Goal: Information Seeking & Learning: Check status

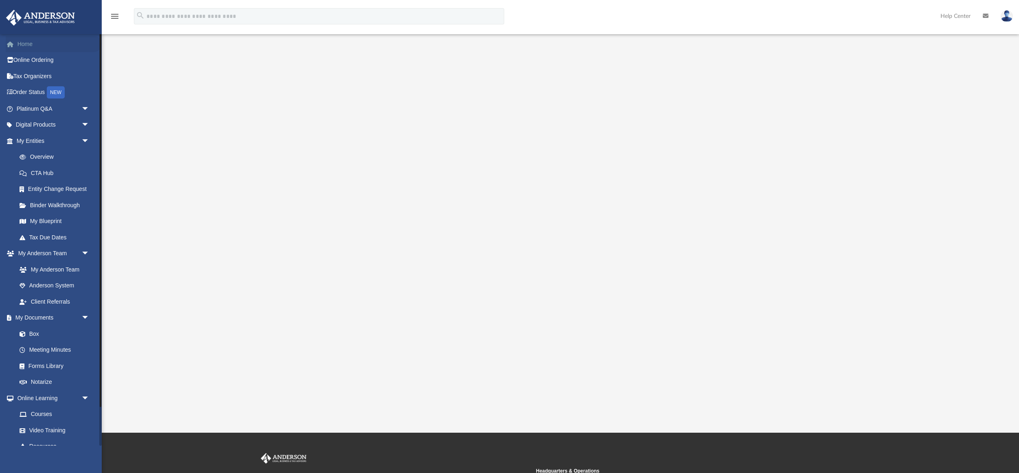
click at [25, 47] on link "Home" at bounding box center [54, 44] width 96 height 16
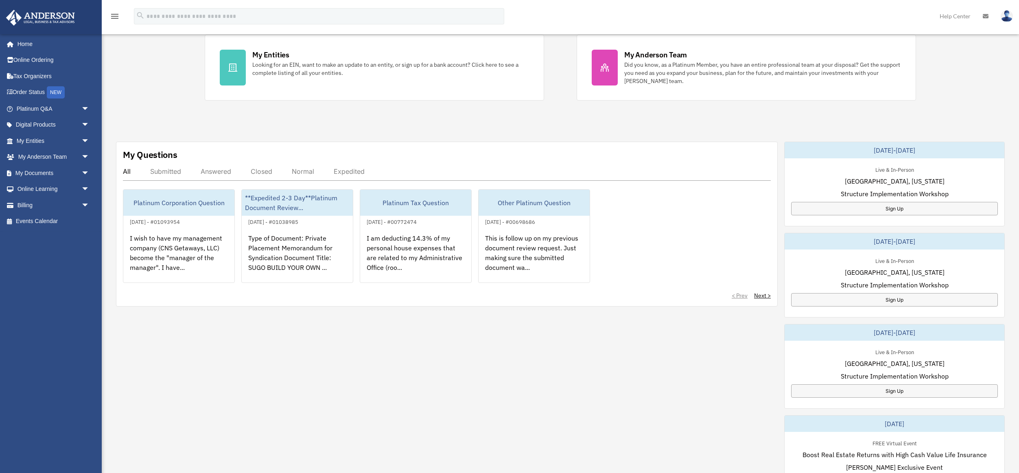
scroll to position [171, 0]
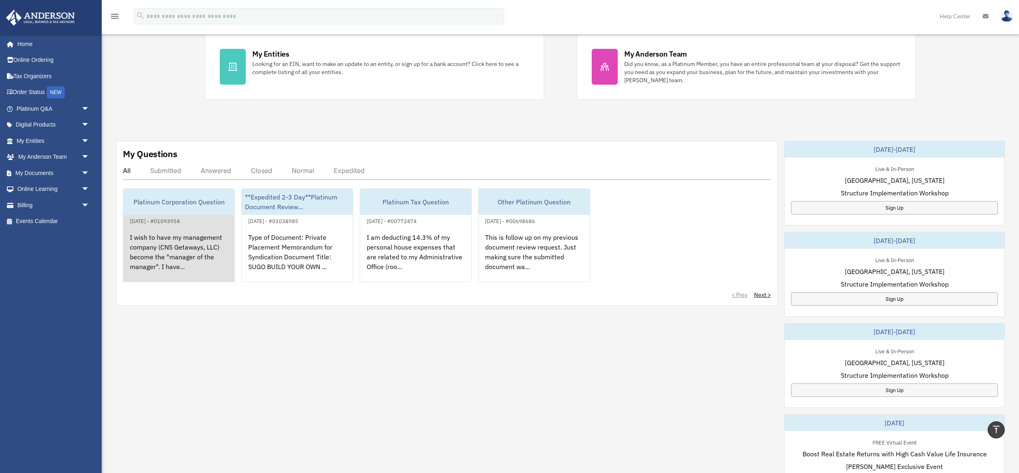
click at [187, 239] on div "I wish to have my management company (CNS Getaways, LLC) become the "manager of…" at bounding box center [178, 257] width 111 height 63
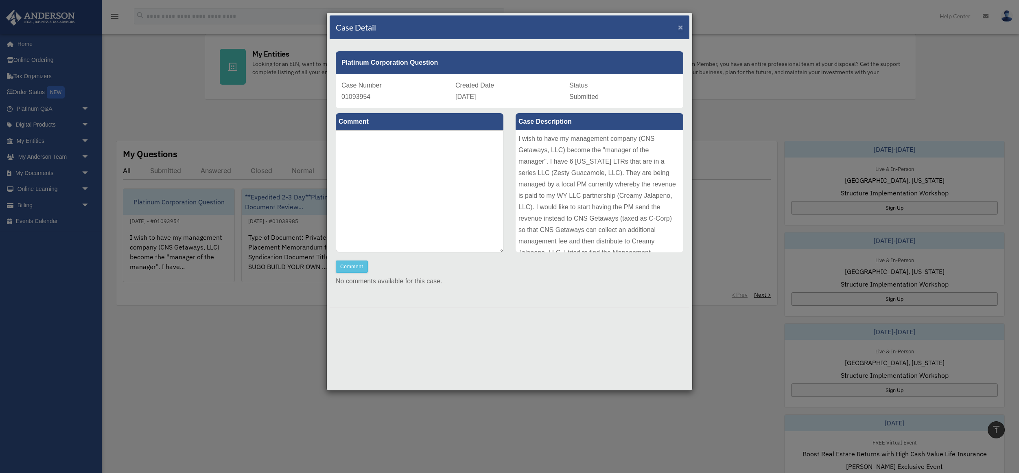
click at [681, 28] on span "×" at bounding box center [680, 26] width 5 height 9
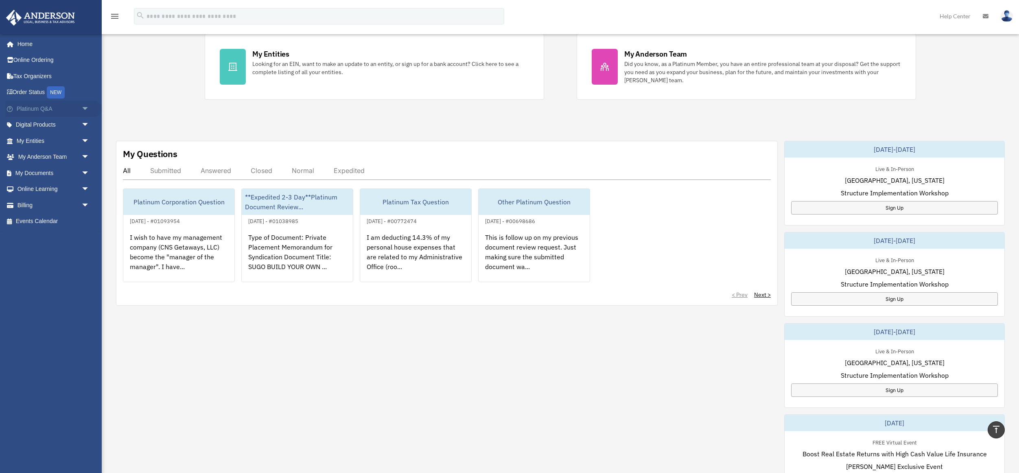
click at [81, 111] on span "arrow_drop_down" at bounding box center [89, 108] width 16 height 17
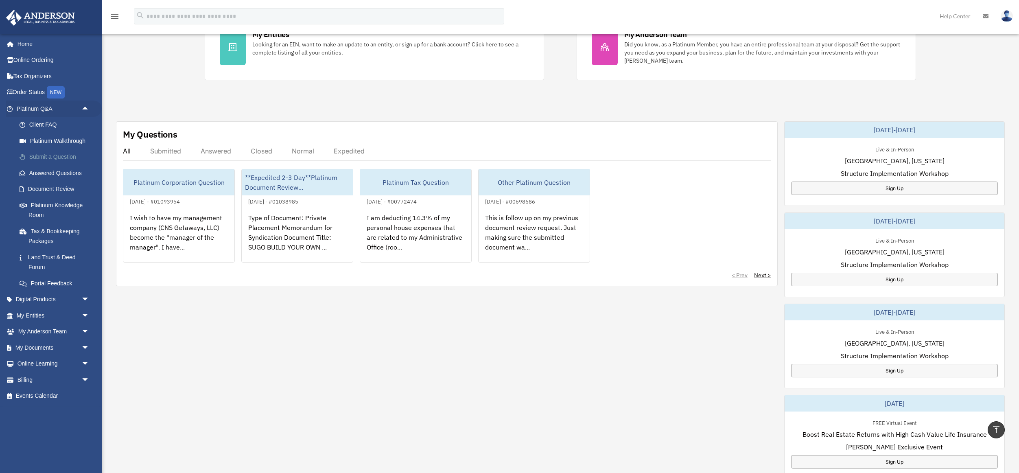
scroll to position [192, 0]
click at [72, 173] on link "Answered Questions" at bounding box center [56, 173] width 90 height 16
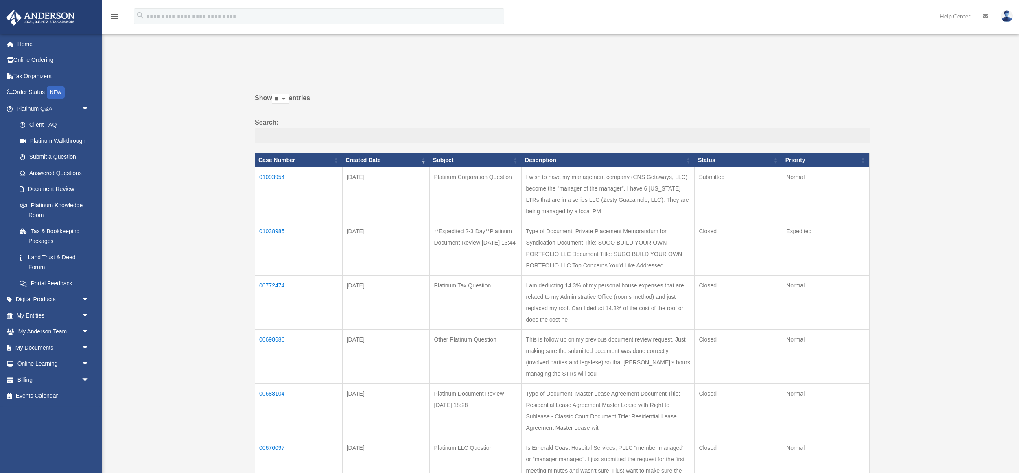
click at [275, 177] on td "01093954" at bounding box center [298, 194] width 87 height 54
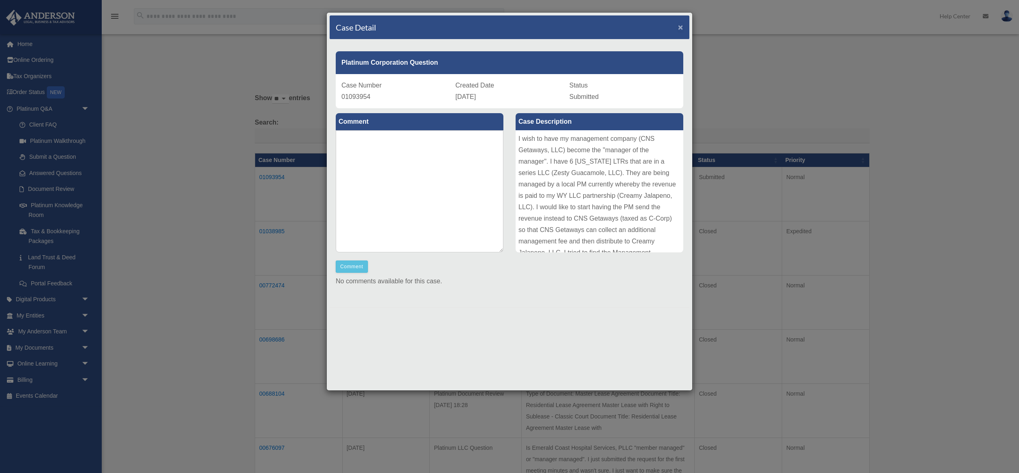
click at [682, 26] on span "×" at bounding box center [680, 26] width 5 height 9
